Goal: Task Accomplishment & Management: Manage account settings

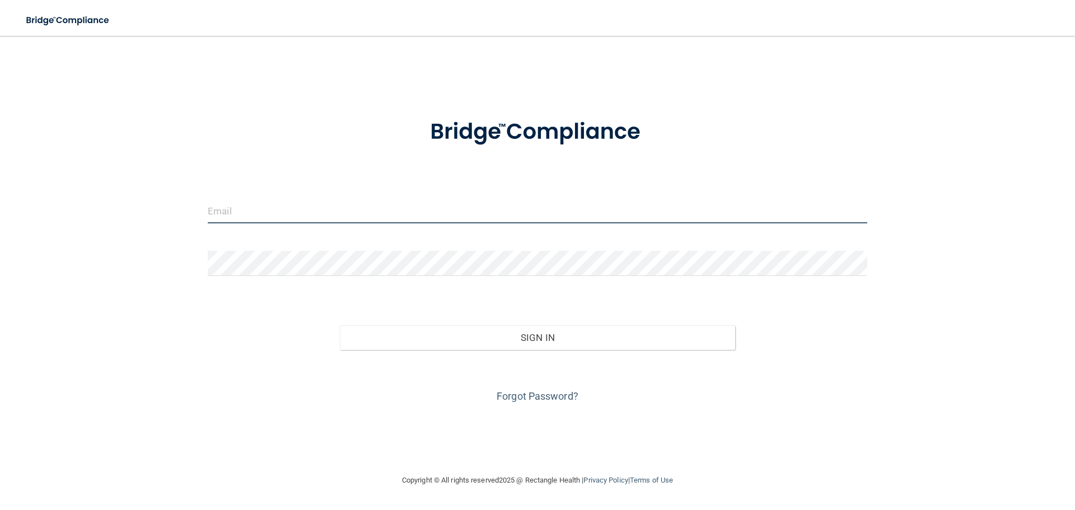
type input "[EMAIL_ADDRESS][DOMAIN_NAME]"
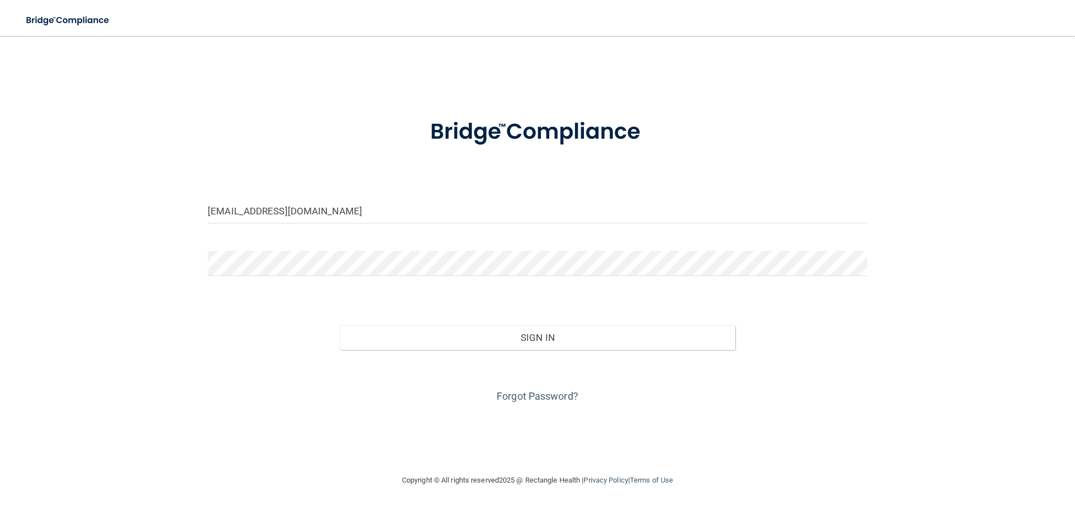
click at [624, 319] on div "Sign In" at bounding box center [537, 326] width 676 height 47
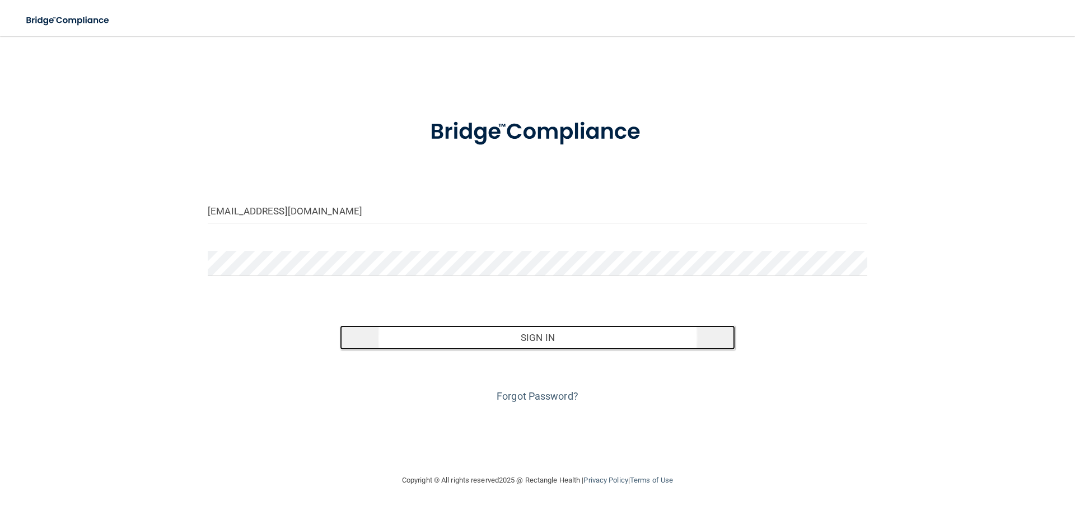
click at [566, 345] on button "Sign In" at bounding box center [538, 337] width 396 height 25
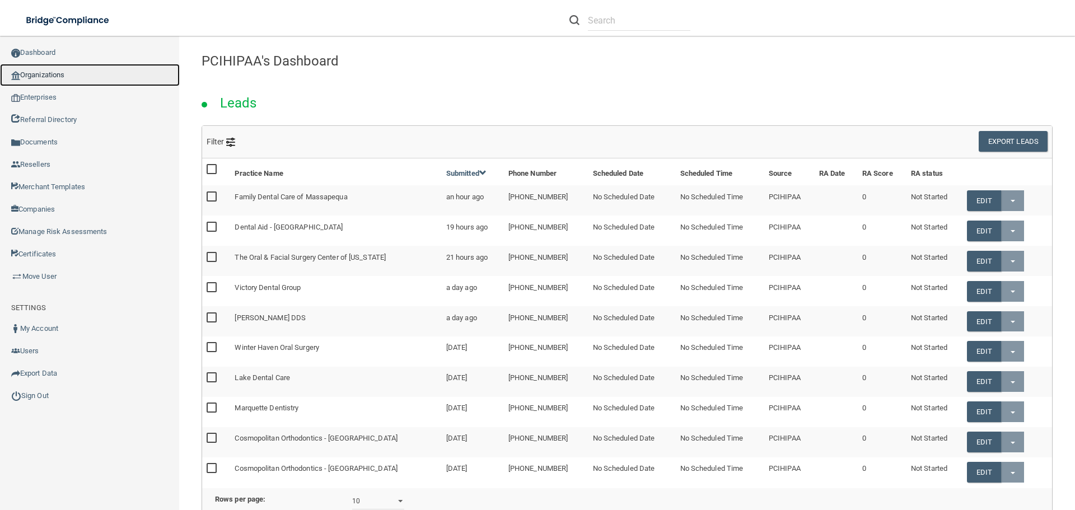
drag, startPoint x: 53, startPoint y: 74, endPoint x: 93, endPoint y: 84, distance: 41.6
click at [53, 74] on link "Organizations" at bounding box center [90, 75] width 180 height 22
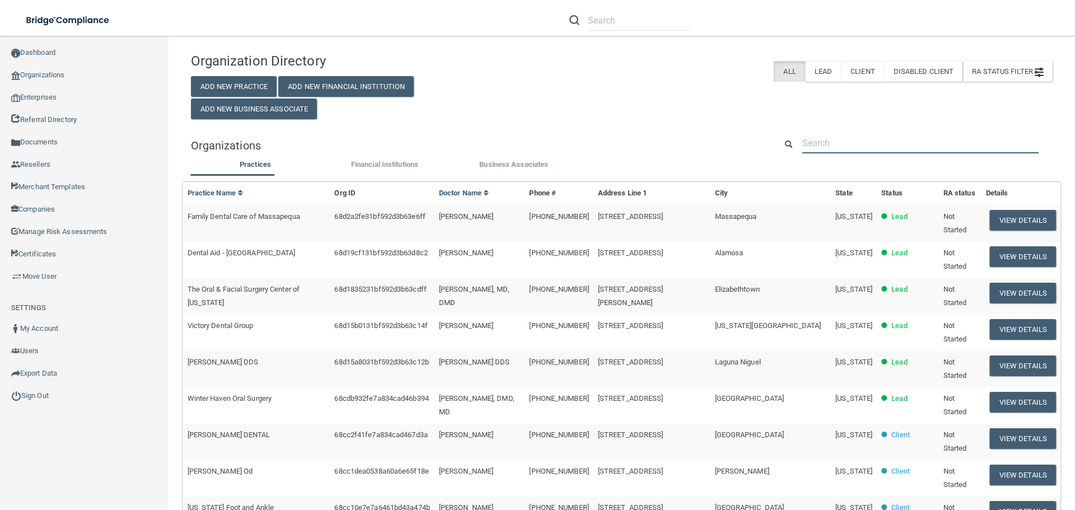
click at [816, 151] on input "text" at bounding box center [920, 143] width 236 height 21
paste input "Edge Orthodontics"
type input "Edge Orthodontics"
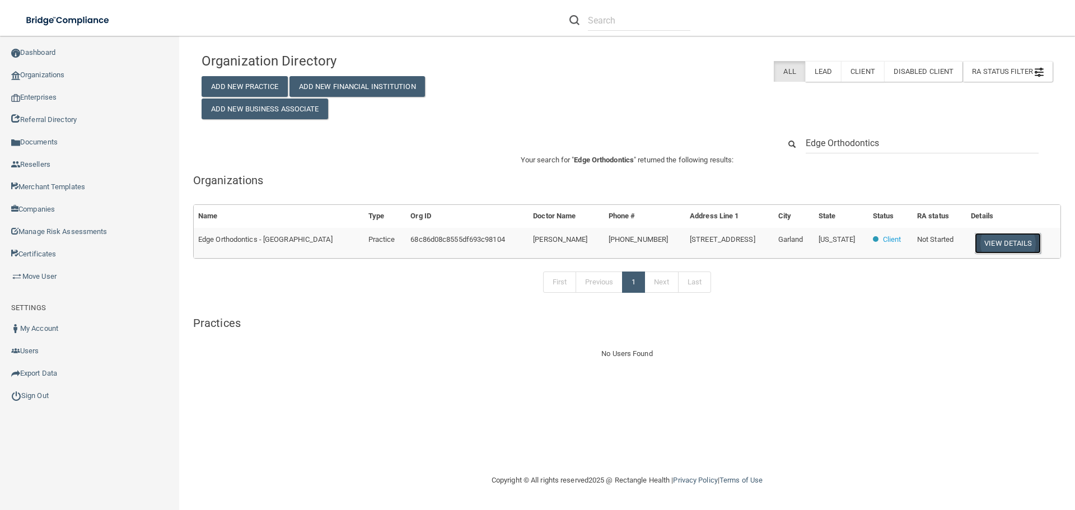
click at [976, 241] on button "View Details" at bounding box center [1008, 243] width 66 height 21
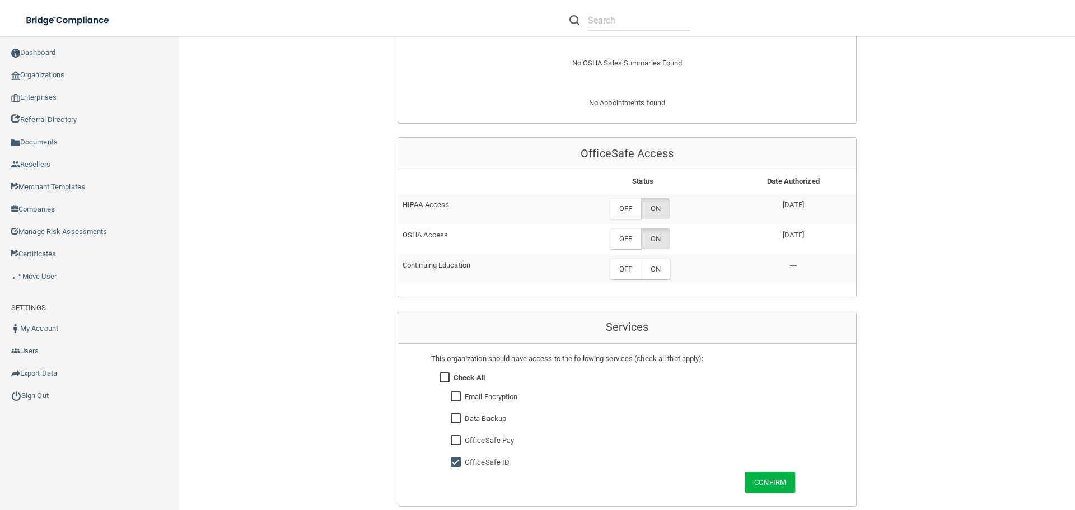
scroll to position [448, 0]
click at [622, 198] on label "OFF" at bounding box center [625, 208] width 31 height 21
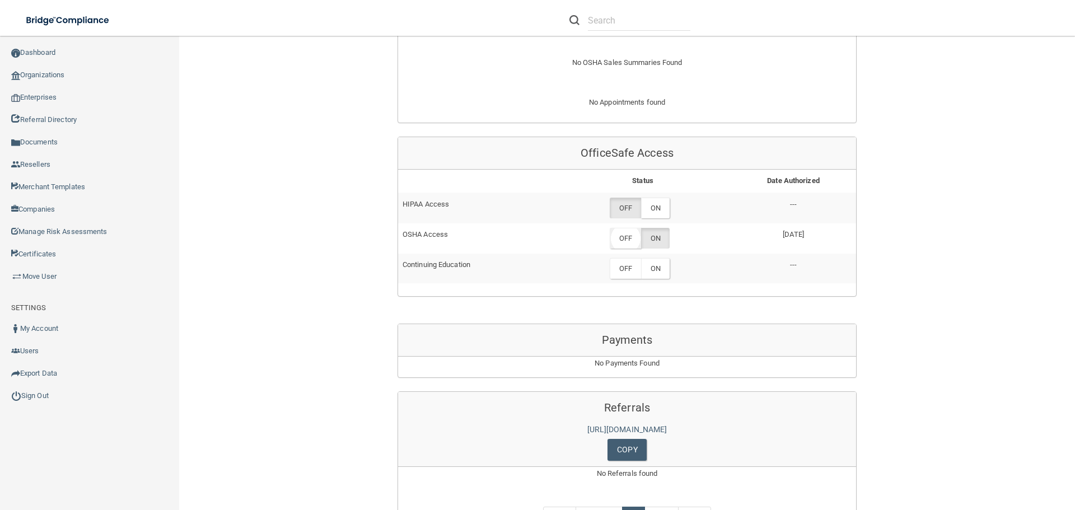
click at [622, 228] on label "OFF" at bounding box center [625, 238] width 31 height 21
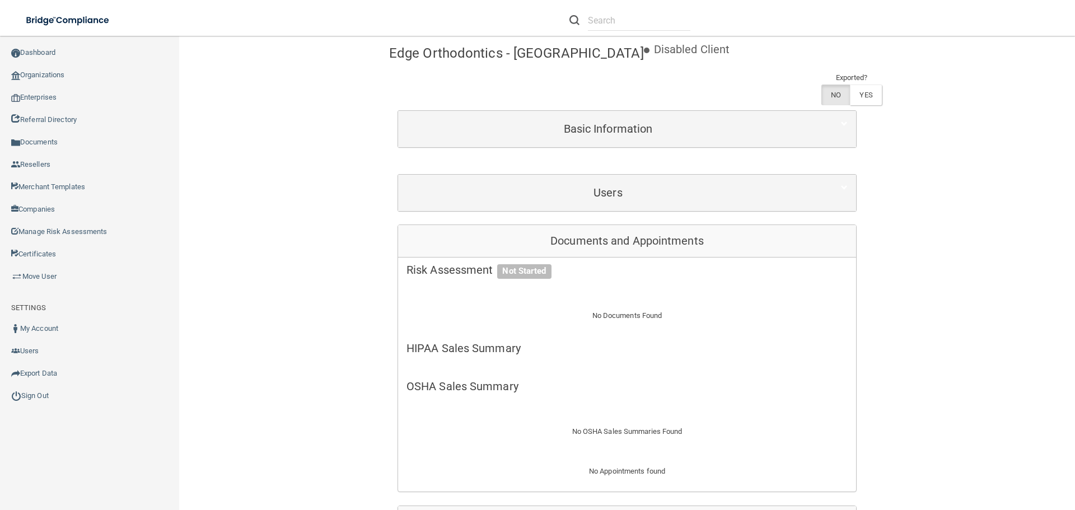
scroll to position [0, 0]
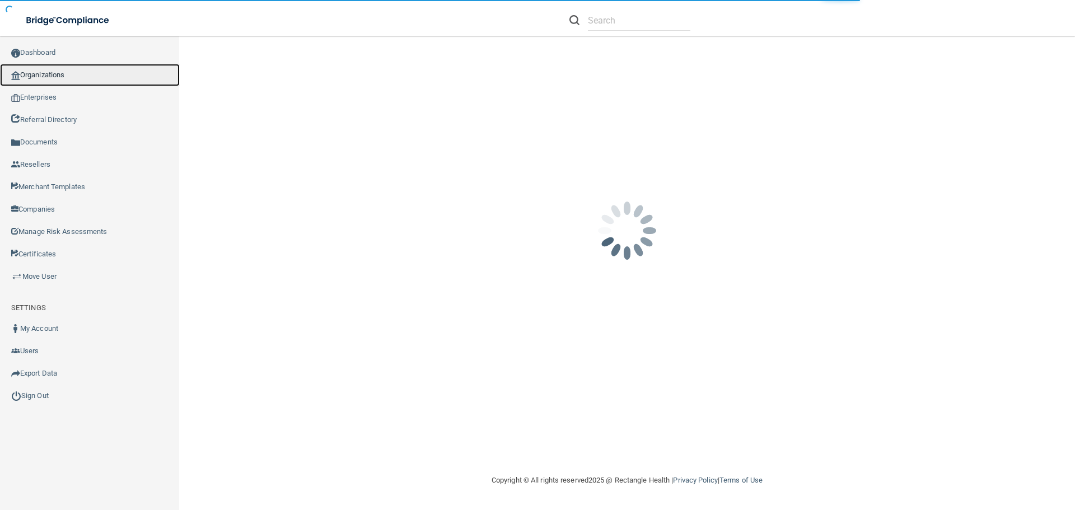
drag, startPoint x: 62, startPoint y: 68, endPoint x: 8, endPoint y: 76, distance: 54.3
click at [63, 68] on link "Organizations" at bounding box center [90, 75] width 180 height 22
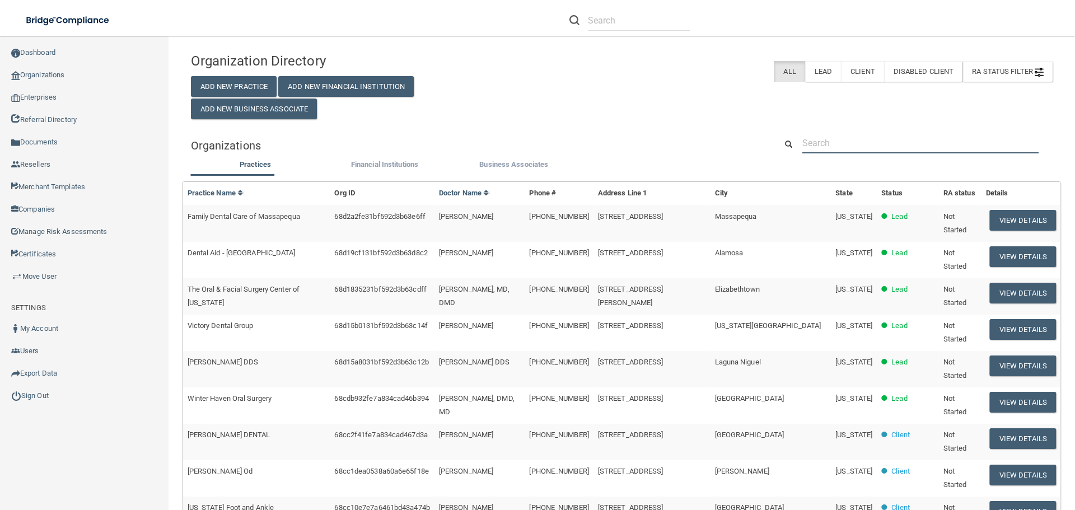
click at [850, 144] on input "text" at bounding box center [920, 143] width 236 height 21
paste input "Patriot Dental"
type input "Patriot Dental"
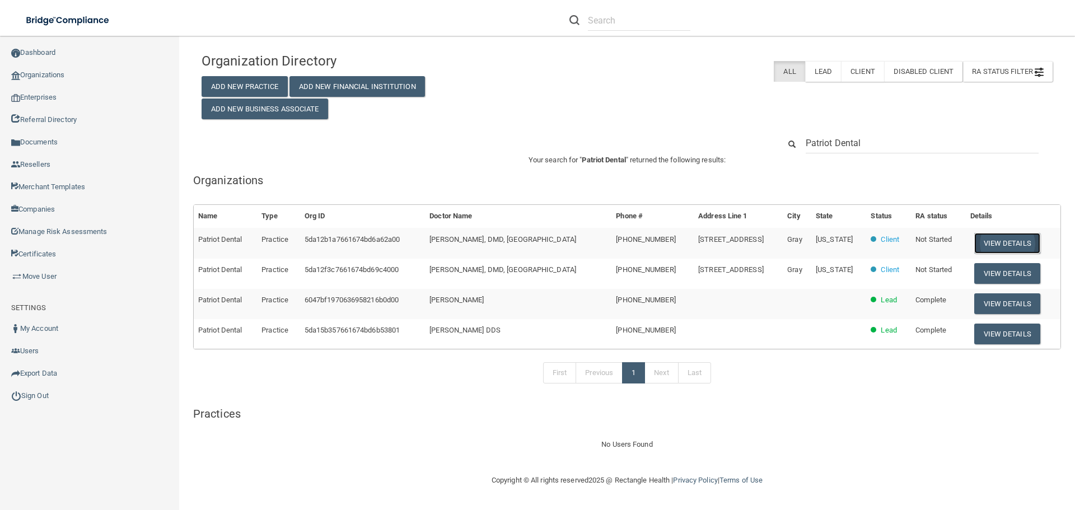
click at [981, 237] on button "View Details" at bounding box center [1007, 243] width 66 height 21
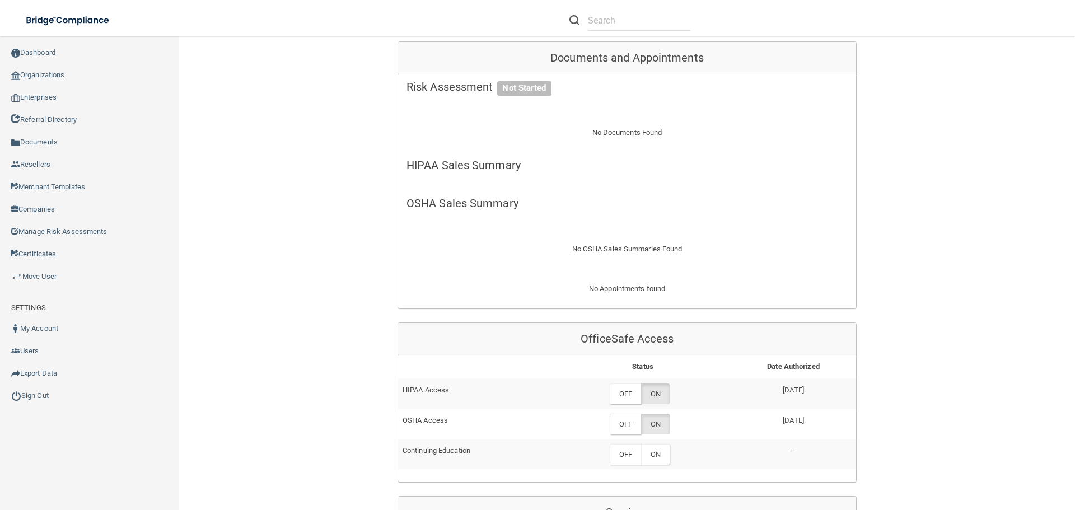
scroll to position [112, 0]
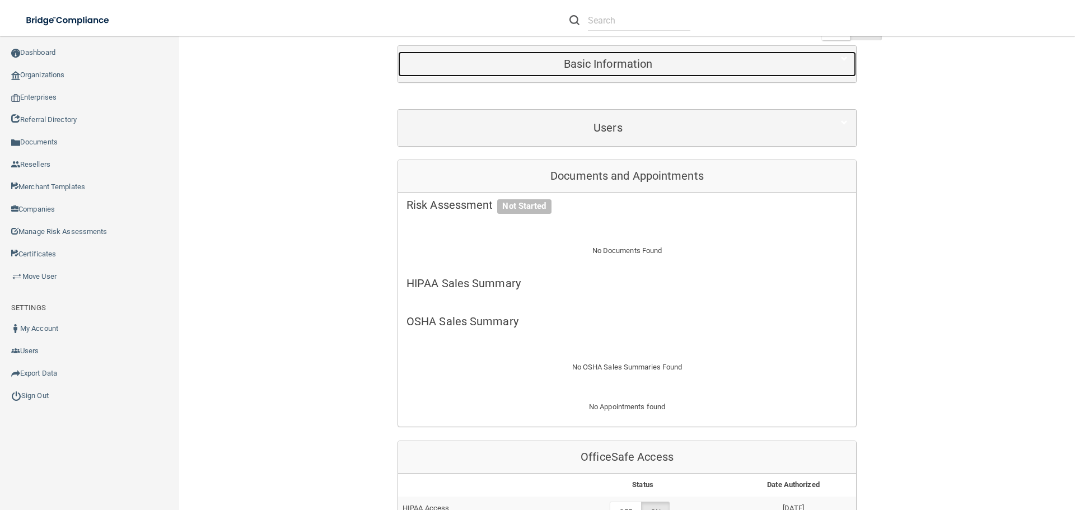
click at [697, 69] on h5 "Basic Information" at bounding box center [607, 64] width 403 height 12
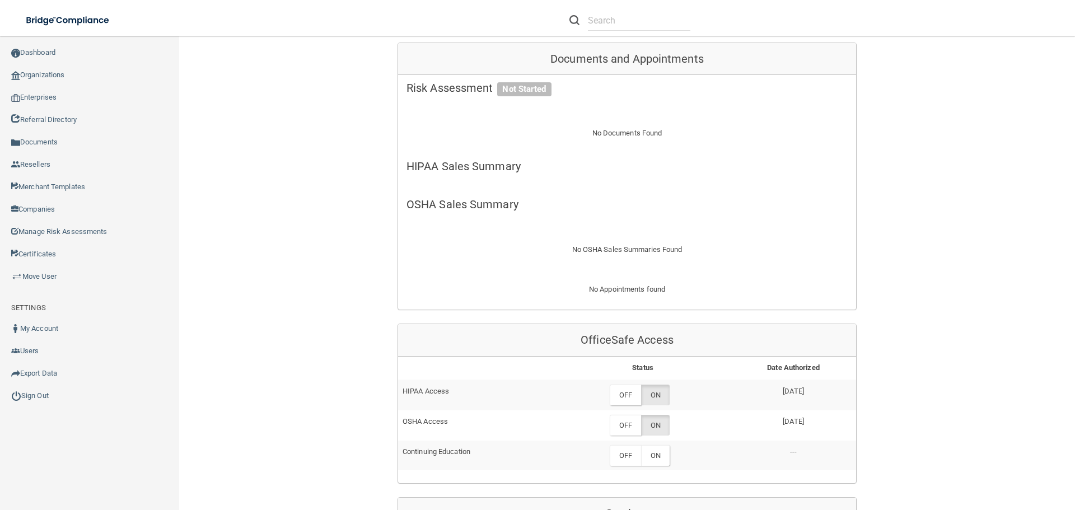
scroll to position [616, 0]
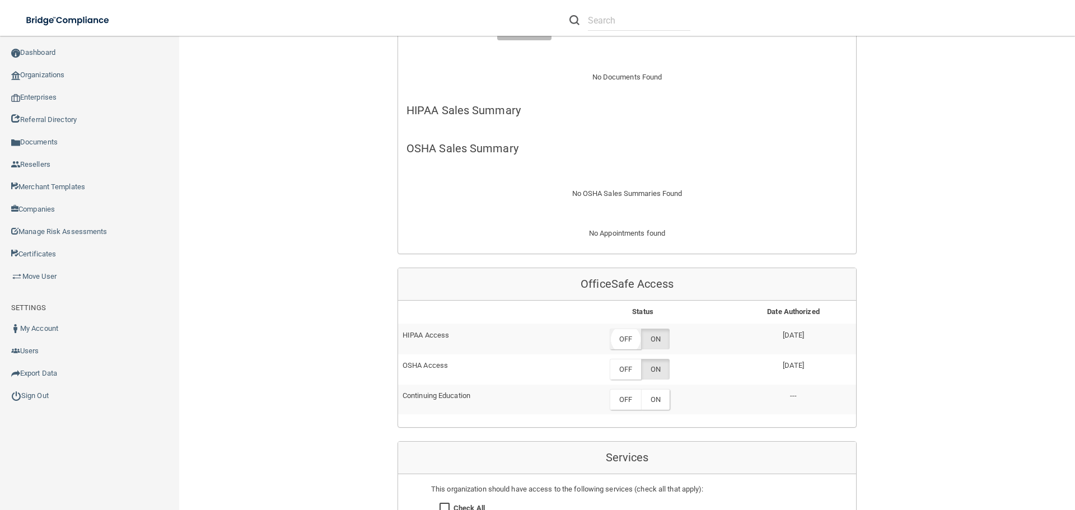
click at [623, 336] on label "OFF" at bounding box center [625, 339] width 31 height 21
click at [632, 369] on label "OFF" at bounding box center [625, 369] width 31 height 21
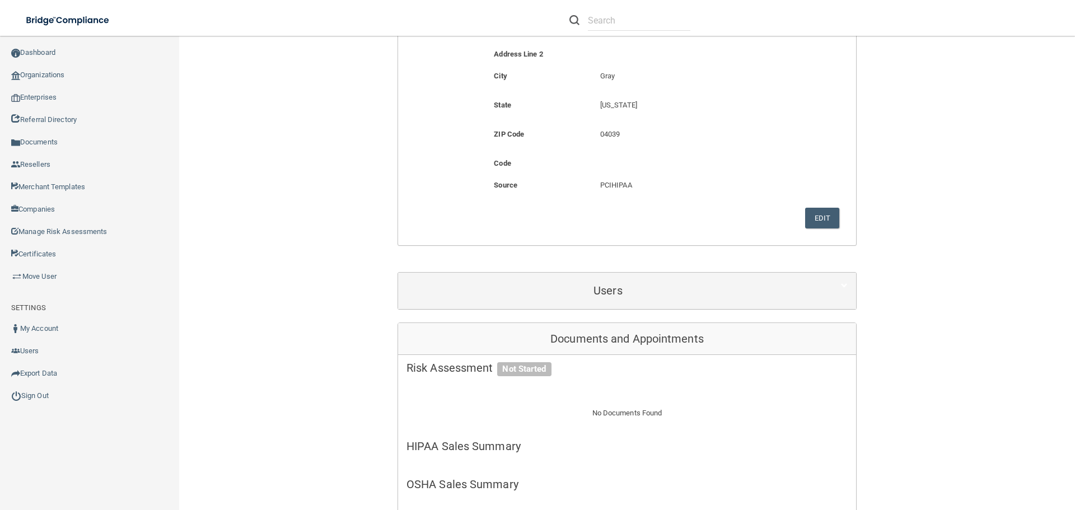
scroll to position [0, 0]
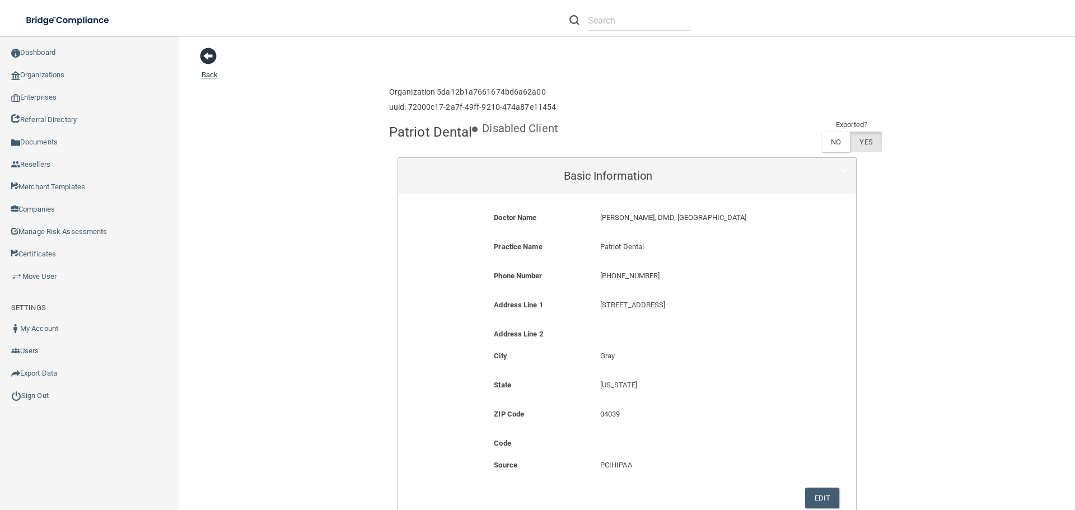
click at [213, 60] on span at bounding box center [208, 56] width 17 height 17
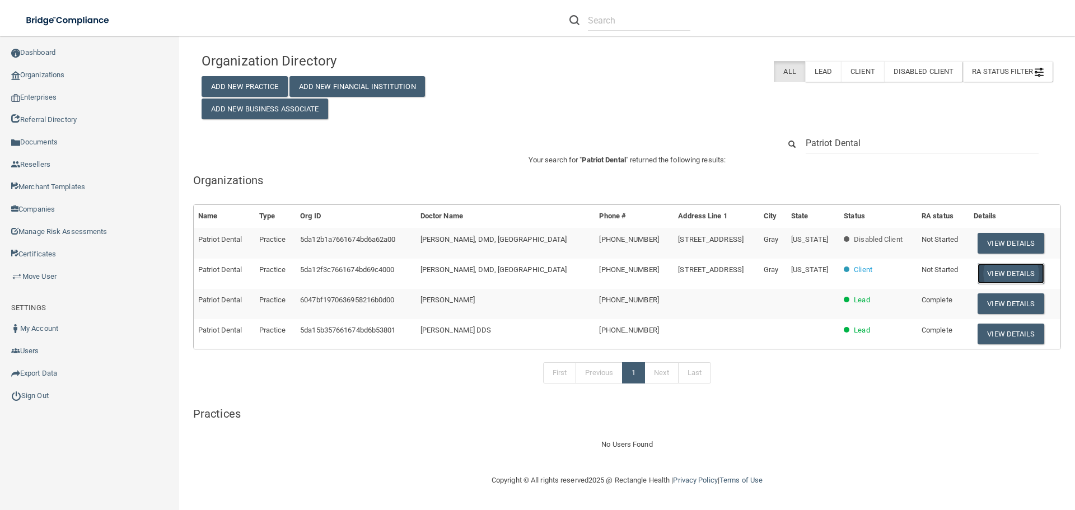
click at [997, 272] on button "View Details" at bounding box center [1011, 273] width 66 height 21
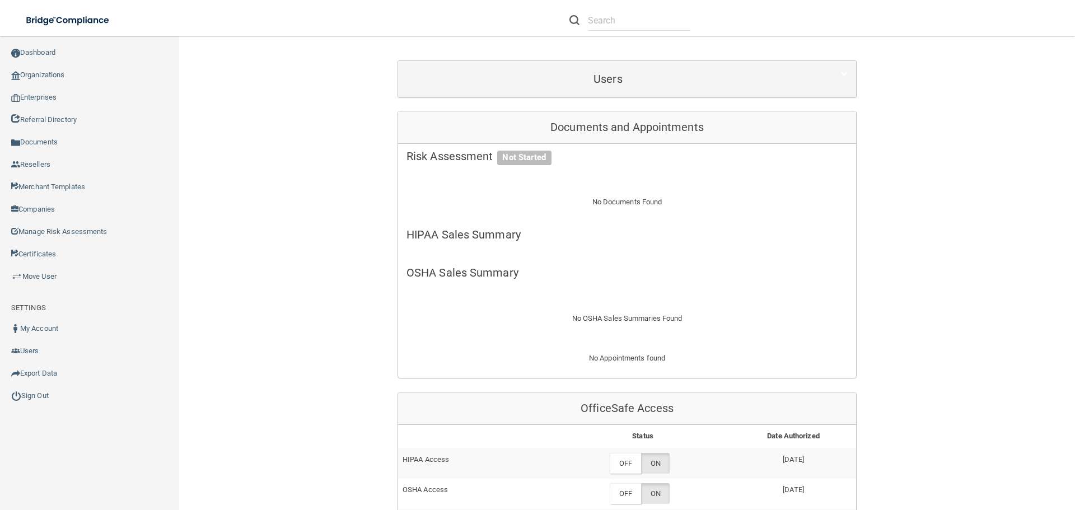
scroll to position [392, 0]
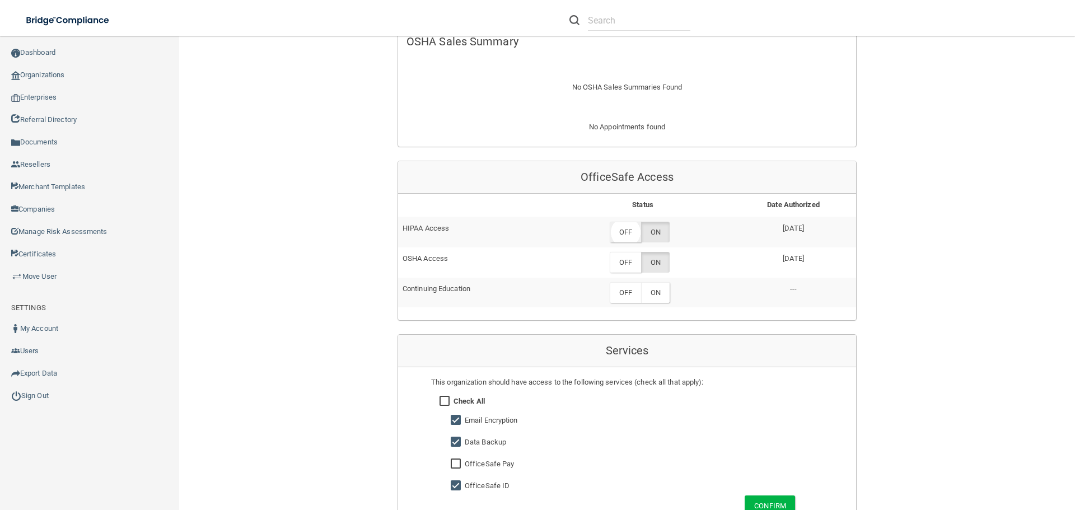
click at [615, 234] on label "OFF" at bounding box center [625, 232] width 31 height 21
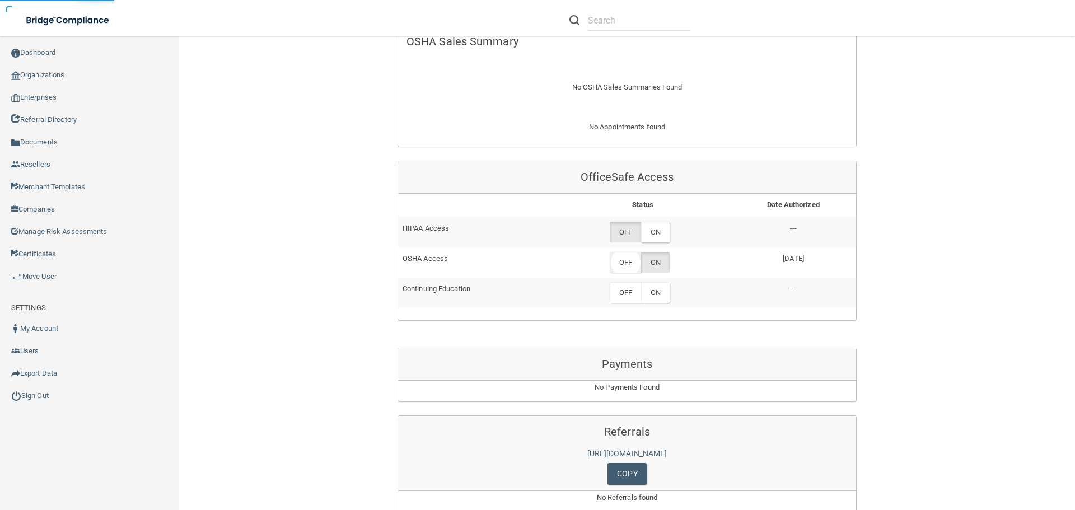
click at [628, 268] on label "OFF" at bounding box center [625, 262] width 31 height 21
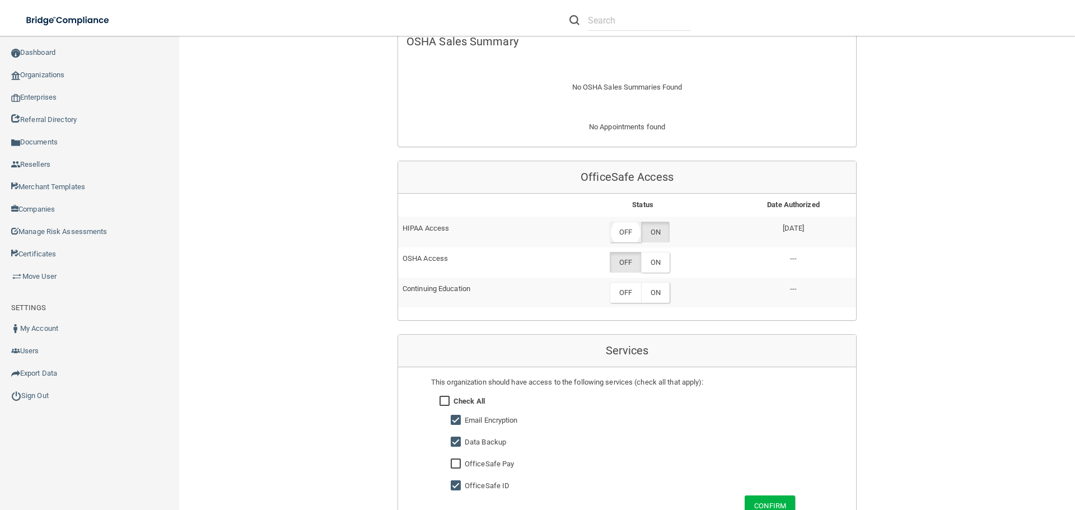
click at [618, 235] on label "OFF" at bounding box center [625, 232] width 31 height 21
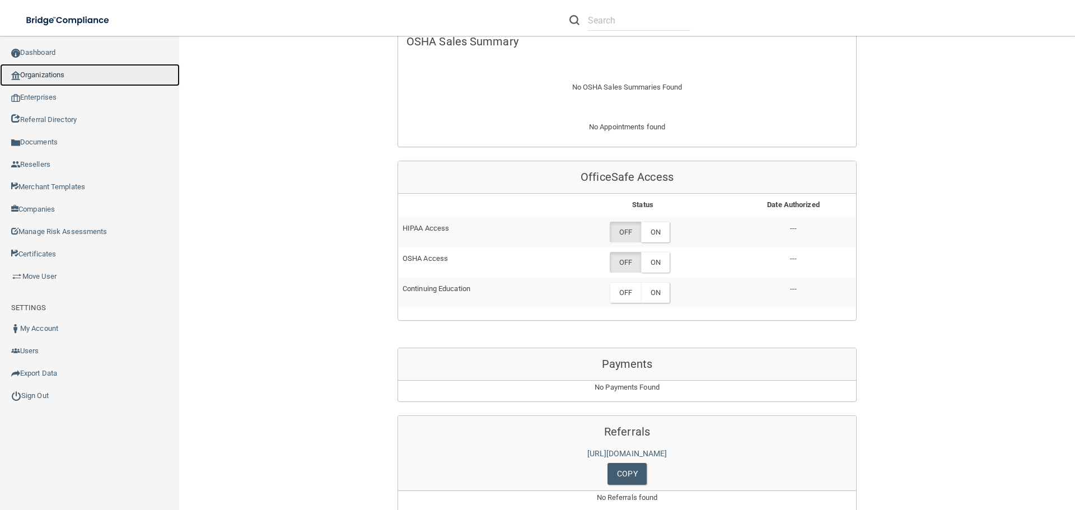
click at [56, 80] on link "Organizations" at bounding box center [90, 75] width 180 height 22
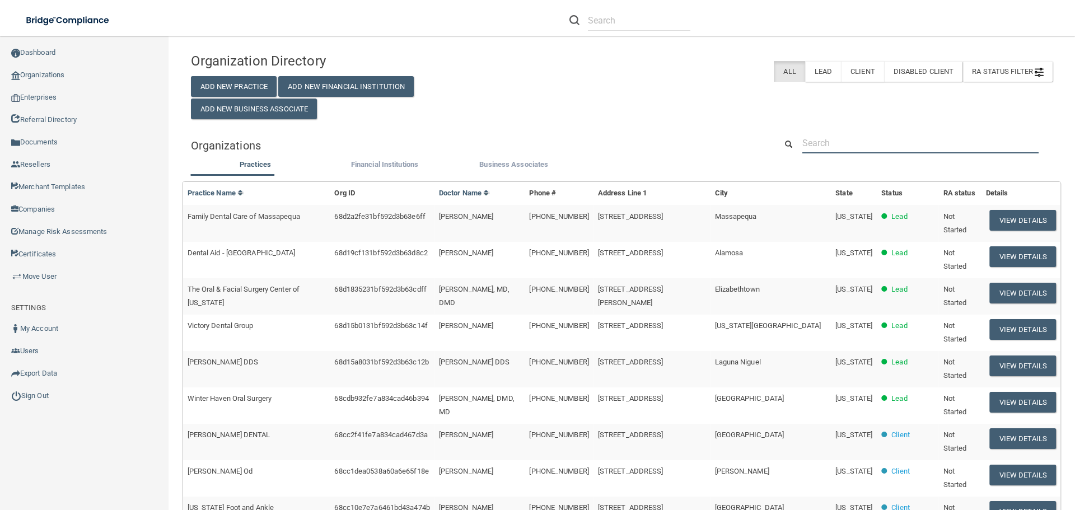
click at [821, 138] on input "text" at bounding box center [920, 143] width 236 height 21
paste input "[PERSON_NAME] Dental Associates"
type input "[PERSON_NAME] Dental Associates"
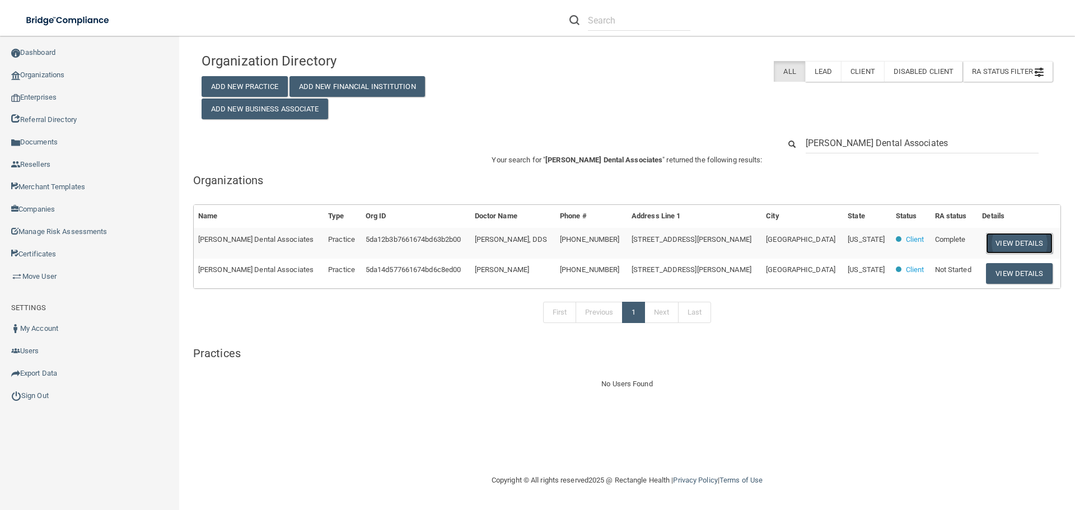
click at [1001, 243] on button "View Details" at bounding box center [1019, 243] width 66 height 21
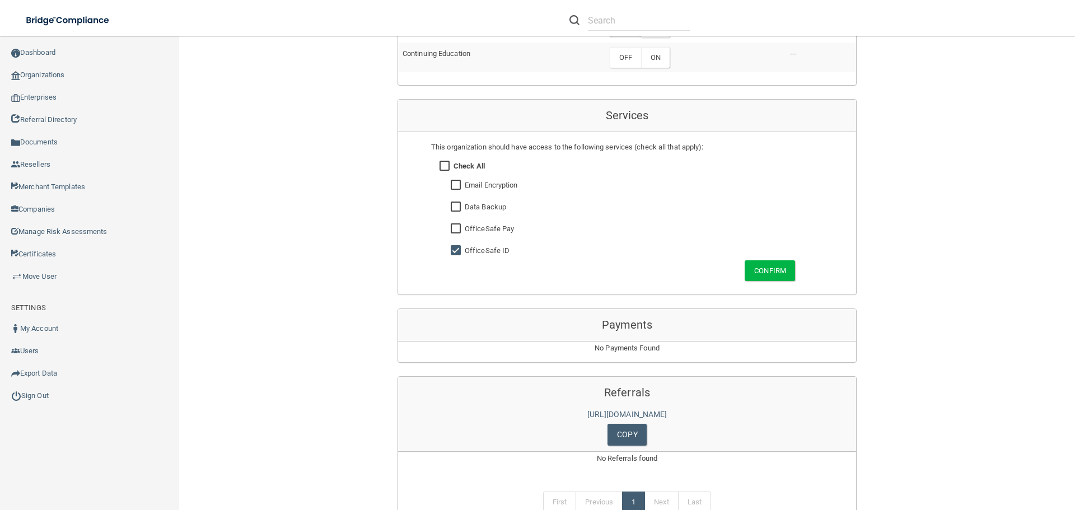
scroll to position [504, 0]
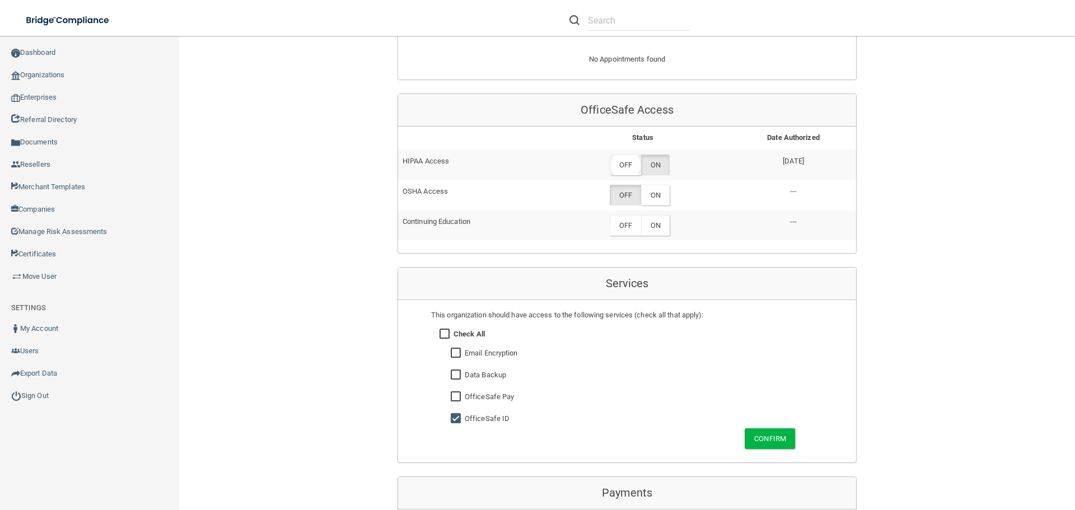
click at [624, 167] on label "OFF" at bounding box center [625, 165] width 31 height 21
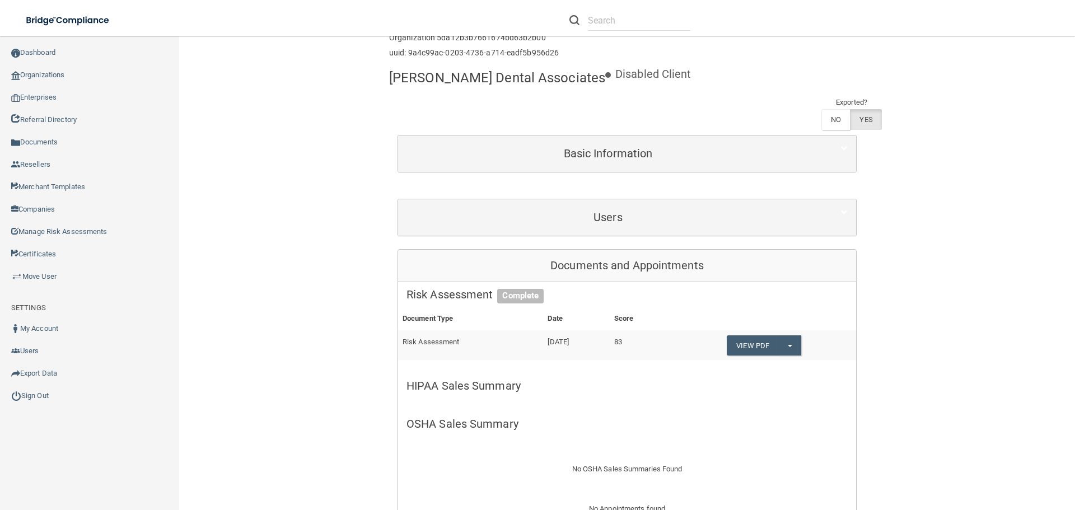
scroll to position [0, 0]
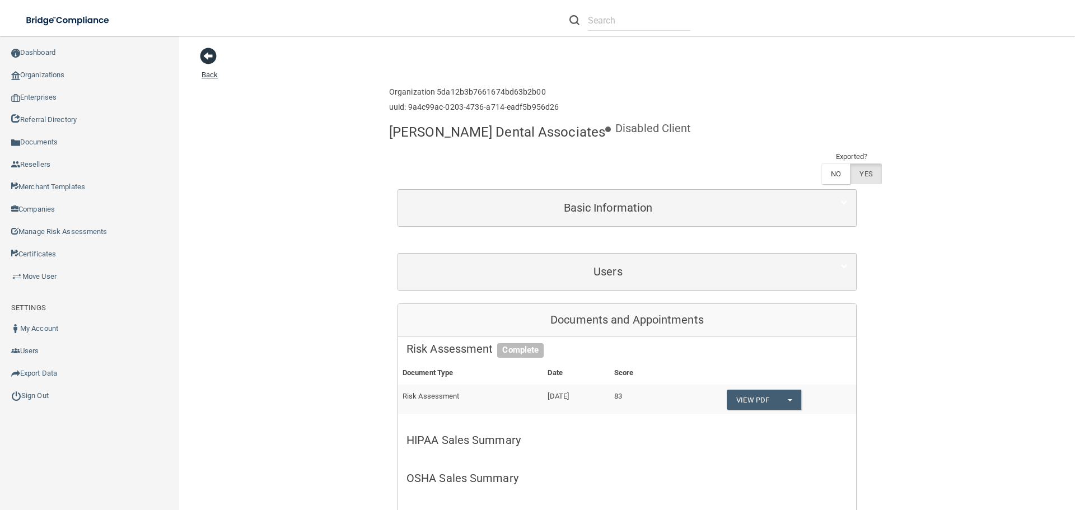
click at [208, 59] on span at bounding box center [208, 56] width 17 height 17
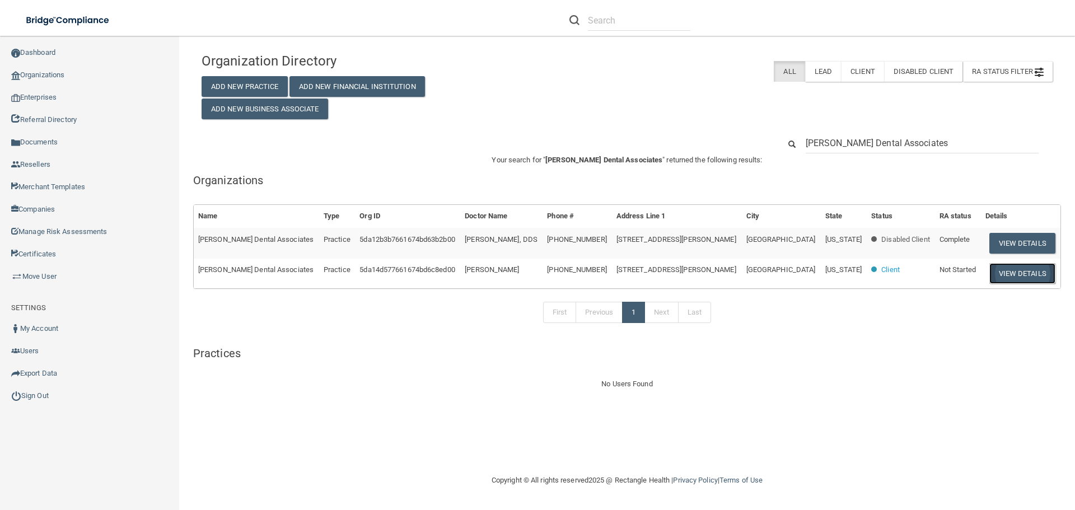
click at [1001, 272] on button "View Details" at bounding box center [1022, 273] width 66 height 21
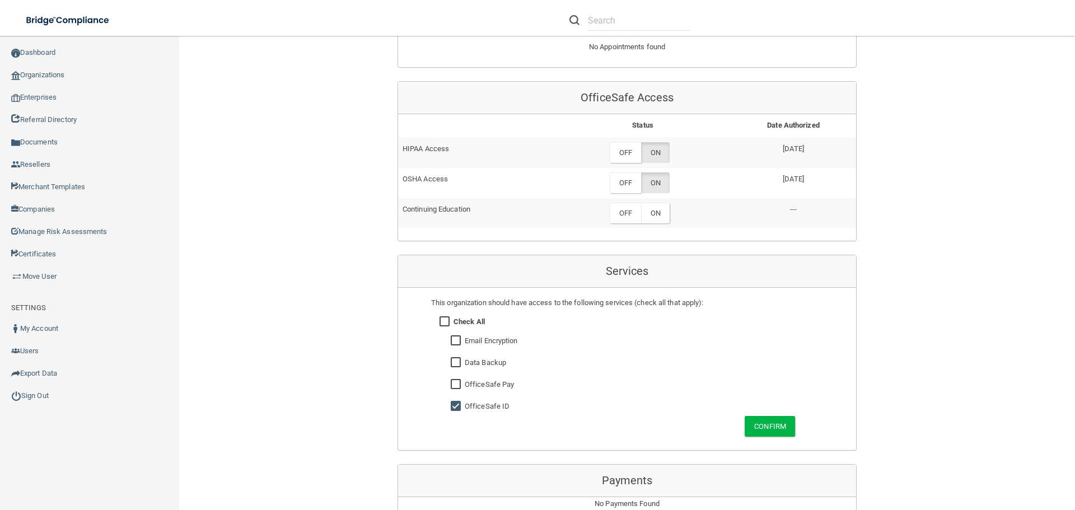
scroll to position [504, 0]
click at [631, 153] on label "OFF" at bounding box center [625, 152] width 31 height 21
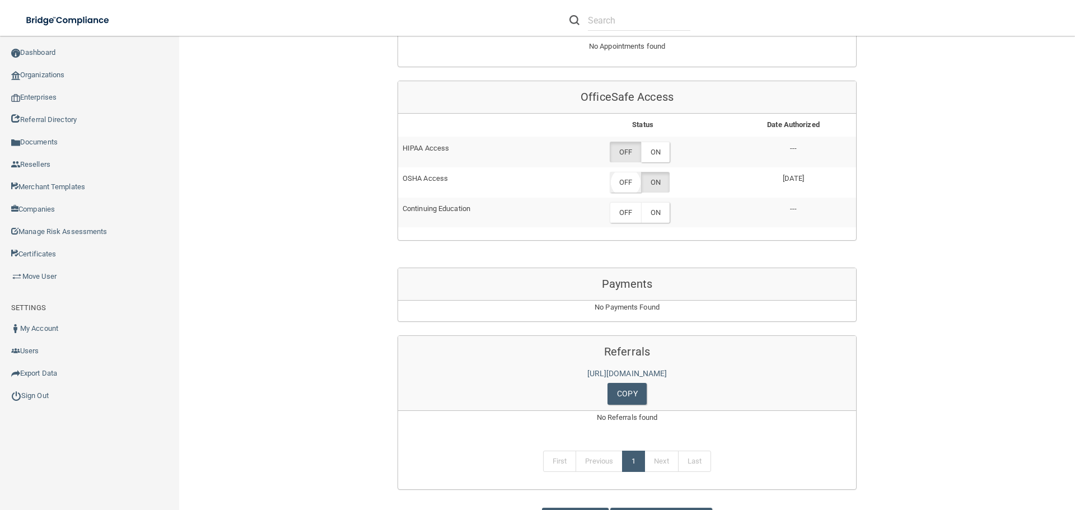
click at [632, 181] on label "OFF" at bounding box center [625, 182] width 31 height 21
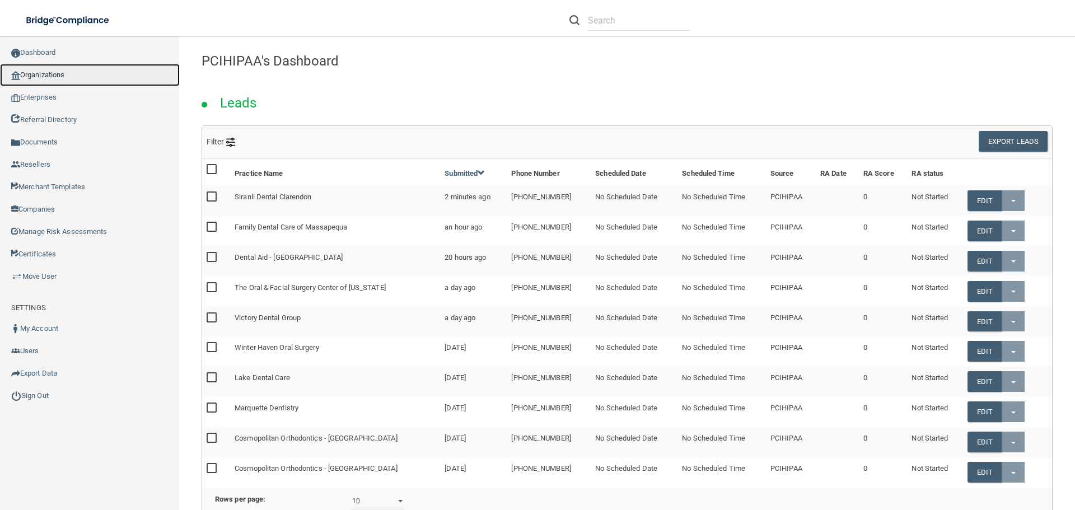
click at [60, 76] on link "Organizations" at bounding box center [90, 75] width 180 height 22
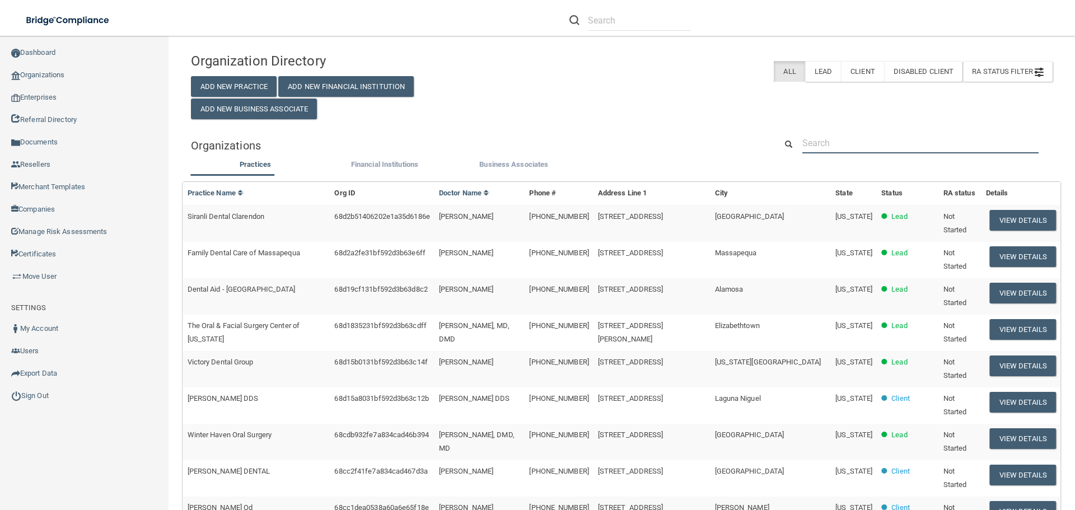
click at [823, 146] on input "text" at bounding box center [920, 143] width 236 height 21
paste input "Magnolia Family Dental"
type input "Magnolia Family Dental"
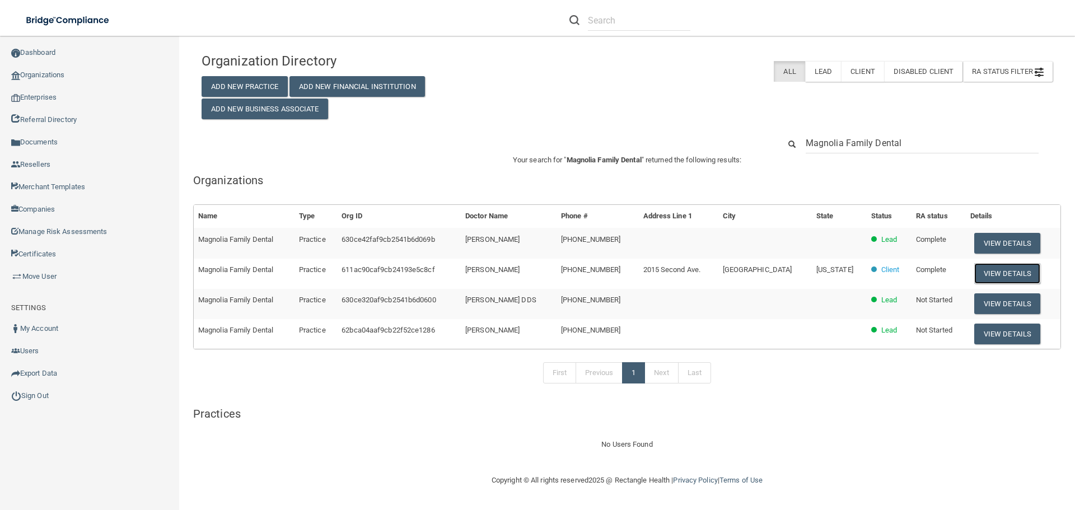
click at [996, 270] on button "View Details" at bounding box center [1007, 273] width 66 height 21
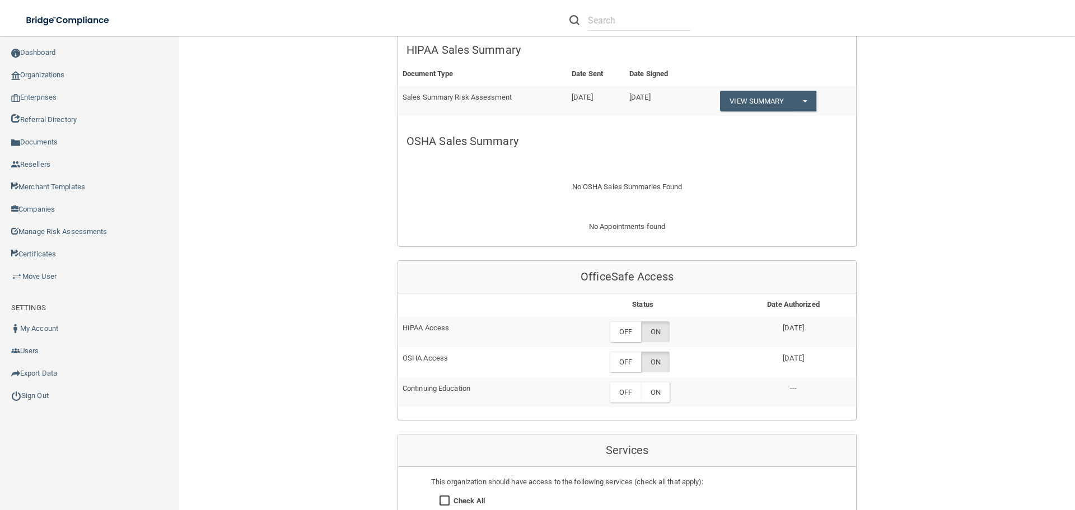
scroll to position [504, 0]
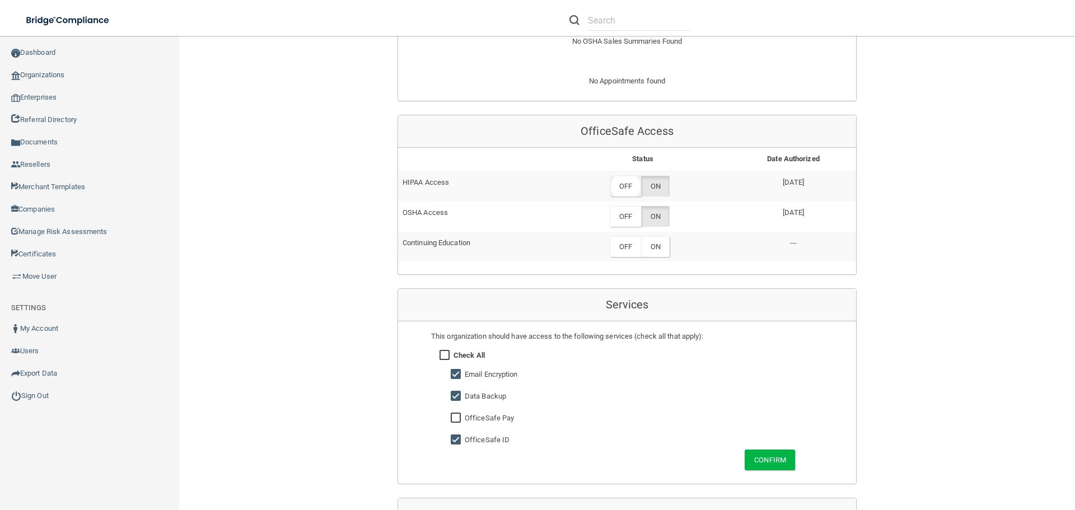
click at [619, 189] on label "OFF" at bounding box center [625, 186] width 31 height 21
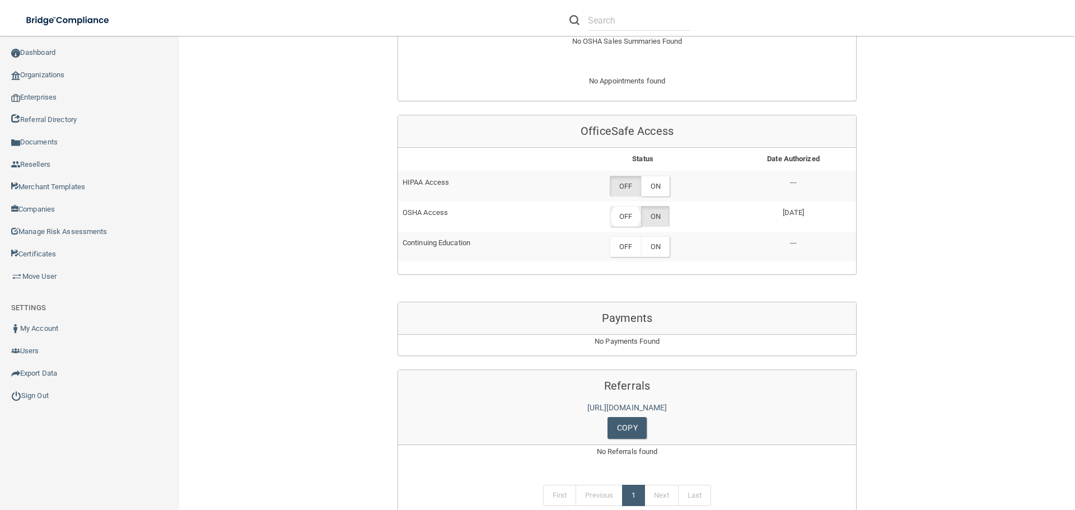
click at [618, 220] on label "OFF" at bounding box center [625, 216] width 31 height 21
